Goal: Information Seeking & Learning: Learn about a topic

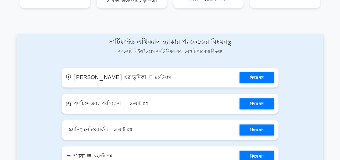
scroll to position [269, 0]
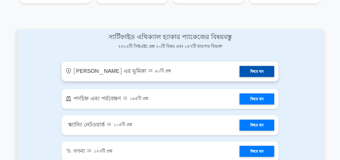
click at [240, 70] on link "বিষয়ে যান" at bounding box center [257, 71] width 35 height 11
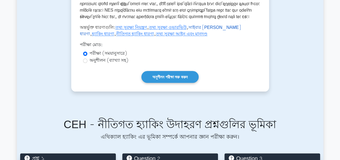
scroll to position [242, 0]
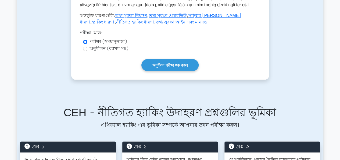
click at [95, 52] on font "অনুশীলন (ব্যাখ্যা সহ)" at bounding box center [109, 48] width 39 height 6
click at [87, 51] on input "অনুশীলন (ব্যাখ্যা সহ)" at bounding box center [85, 49] width 4 height 4
radio input "true"
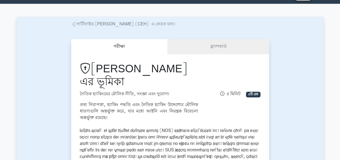
scroll to position [0, 0]
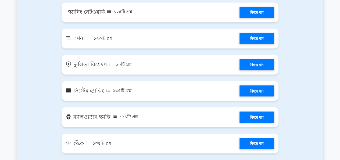
scroll to position [377, 0]
